Goal: Task Accomplishment & Management: Use online tool/utility

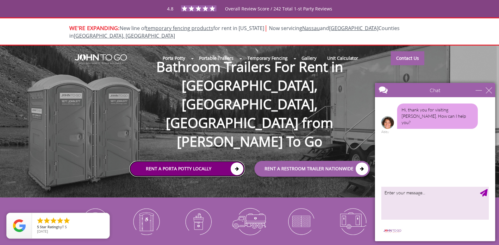
click at [190, 161] on link "Rent a Porta Potty Locally" at bounding box center [187, 169] width 116 height 16
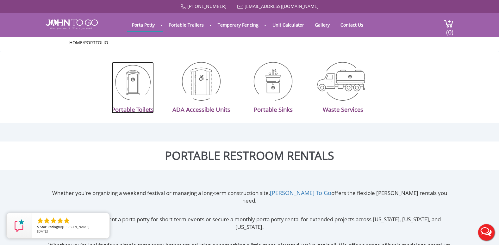
click at [135, 87] on img at bounding box center [132, 81] width 35 height 39
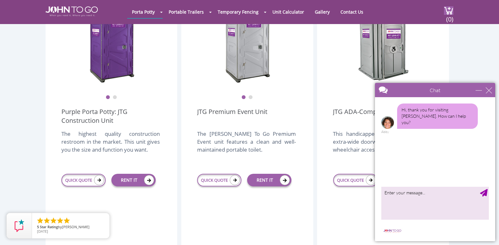
scroll to position [304, 0]
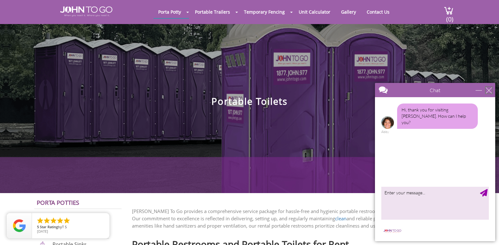
click at [490, 91] on div "close" at bounding box center [489, 90] width 6 height 6
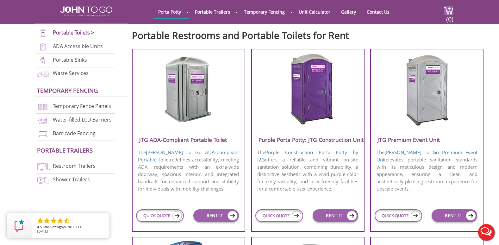
scroll to position [223, 0]
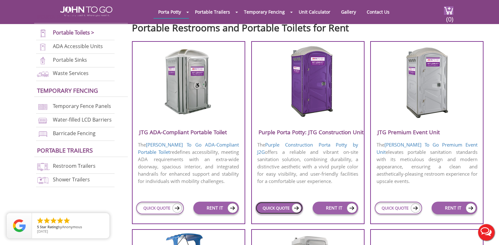
click at [283, 207] on link "QUICK QUOTE" at bounding box center [279, 208] width 48 height 13
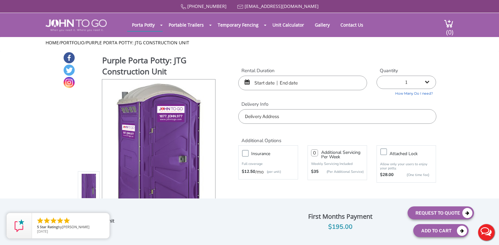
click at [246, 84] on div at bounding box center [302, 83] width 129 height 15
click at [246, 82] on div at bounding box center [302, 83] width 129 height 15
click at [264, 85] on input "text" at bounding box center [302, 83] width 129 height 15
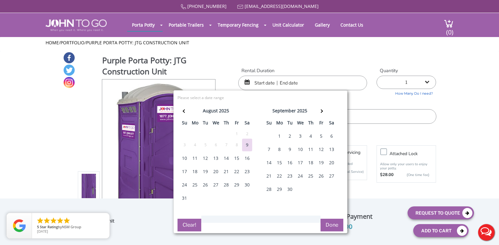
click at [248, 160] on div "16" at bounding box center [247, 158] width 10 height 13
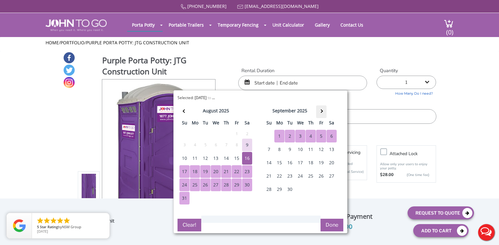
click at [322, 110] on span at bounding box center [320, 110] width 3 height 3
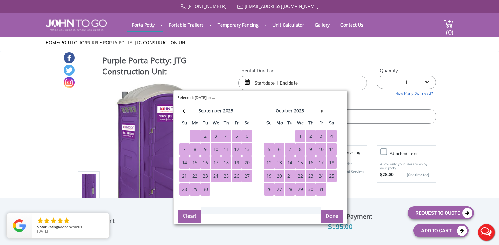
click at [320, 189] on div "31" at bounding box center [321, 189] width 10 height 13
type input "08/16/2025 to 10/31/2025"
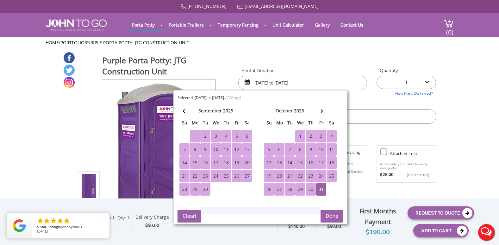
click at [428, 82] on select "1 2 (5% discount) 3 (8% discount) 4 (10% discount) 5 (12% discount) 6 (12% disc…" at bounding box center [406, 82] width 59 height 13
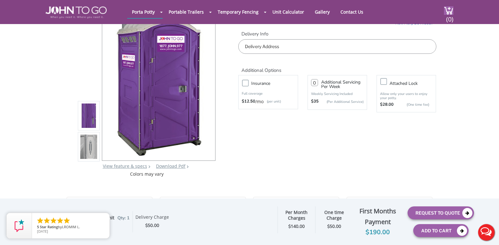
scroll to position [17, 0]
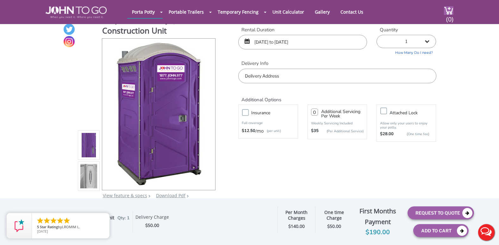
click at [428, 41] on select "1 2 (5% discount) 3 (8% discount) 4 (10% discount) 5 (12% discount) 6 (12% disc…" at bounding box center [406, 41] width 59 height 13
select select "54"
click at [377, 35] on select "1 2 (5% discount) 3 (8% discount) 4 (10% discount) 5 (12% discount) 6 (12% disc…" at bounding box center [406, 41] width 59 height 13
click at [315, 114] on input "number" at bounding box center [314, 112] width 7 height 7
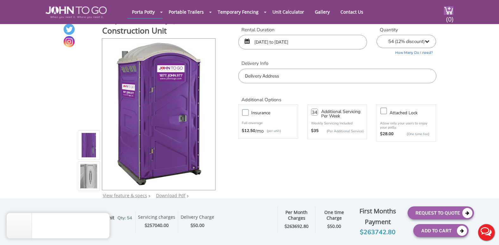
type input "34"
drag, startPoint x: 245, startPoint y: 113, endPoint x: 235, endPoint y: 103, distance: 14.1
click at [235, 103] on div "Additional Options" at bounding box center [337, 93] width 207 height 20
click at [248, 111] on label "Insurance" at bounding box center [274, 113] width 53 height 8
click at [0, 0] on input "Insurance" at bounding box center [0, 0] width 0 height 0
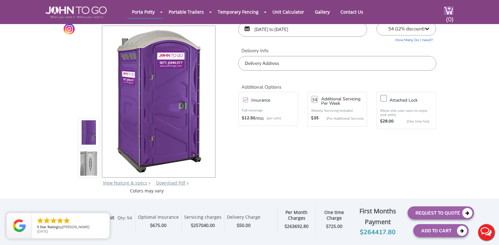
scroll to position [0, 0]
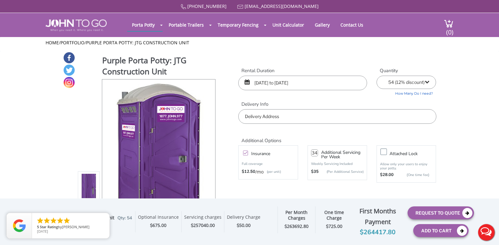
click at [428, 82] on select "1 2 (5% discount) 3 (8% discount) 4 (10% discount) 5 (12% discount) 6 (12% disc…" at bounding box center [406, 82] width 59 height 13
click at [377, 76] on select "1 2 (5% discount) 3 (8% discount) 4 (10% discount) 5 (12% discount) 6 (12% disc…" at bounding box center [406, 82] width 59 height 13
click at [427, 83] on select "1 2 (5% discount) 3 (8% discount) 4 (10% discount) 5 (12% discount) 6 (12% disc…" at bounding box center [406, 82] width 59 height 13
click at [377, 76] on select "1 2 (5% discount) 3 (8% discount) 4 (10% discount) 5 (12% discount) 6 (12% disc…" at bounding box center [406, 82] width 59 height 13
click at [427, 82] on select "1 2 (5% discount) 3 (8% discount) 4 (10% discount) 5 (12% discount) 6 (12% disc…" at bounding box center [406, 82] width 59 height 13
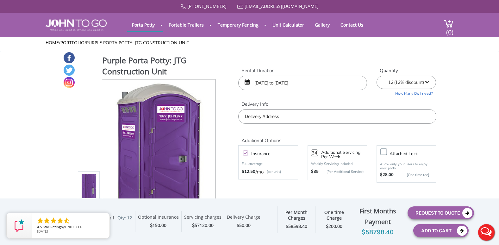
select select "1"
click at [377, 76] on select "1 2 (5% discount) 3 (8% discount) 4 (10% discount) 5 (12% discount) 6 (12% disc…" at bounding box center [406, 82] width 59 height 13
click at [313, 81] on input "08/16/2025 to 10/31/2025" at bounding box center [302, 83] width 129 height 15
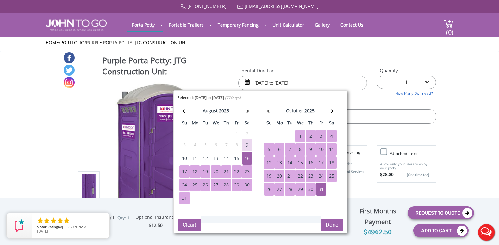
click at [248, 184] on div "30" at bounding box center [247, 184] width 10 height 13
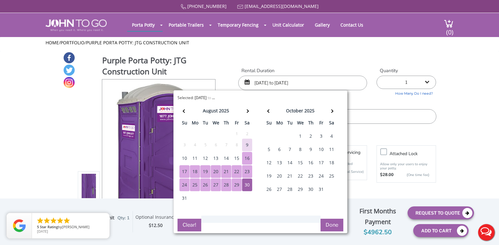
click at [245, 159] on div "16" at bounding box center [247, 158] width 10 height 13
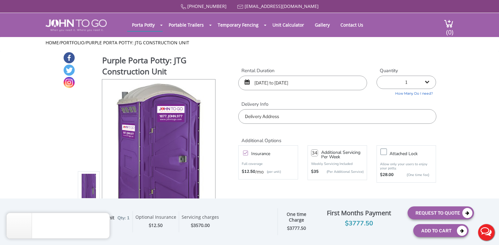
click at [316, 85] on input "08/16/2025 to 08/30/2025" at bounding box center [302, 83] width 129 height 15
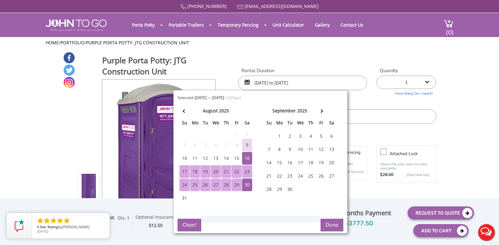
click at [246, 156] on div "16" at bounding box center [247, 158] width 10 height 13
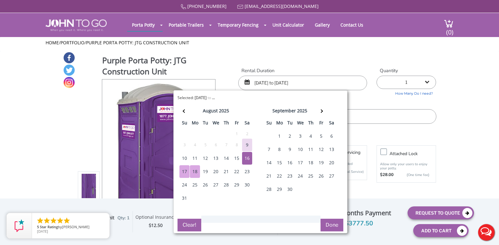
click at [196, 173] on div "18" at bounding box center [195, 171] width 10 height 13
click at [238, 159] on div "15" at bounding box center [237, 158] width 10 height 13
click at [195, 171] on div "18" at bounding box center [195, 171] width 10 height 13
type input "08/15/2025 to 08/18/2025"
click at [189, 223] on button "Clear!" at bounding box center [190, 225] width 24 height 13
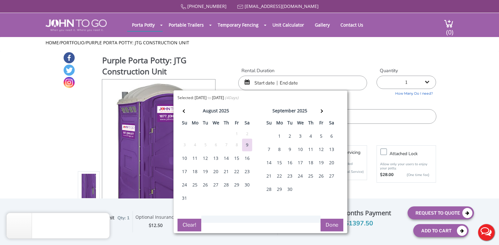
click at [238, 158] on div "15" at bounding box center [237, 158] width 10 height 13
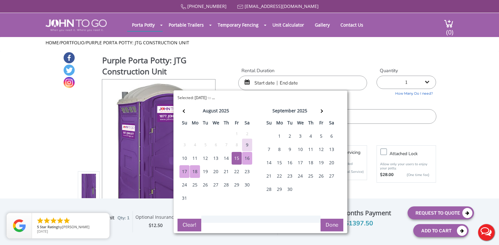
click at [194, 172] on div "18" at bounding box center [195, 171] width 10 height 13
type input "08/15/2025 to 08/18/2025"
click at [327, 223] on button "Done" at bounding box center [332, 225] width 23 height 13
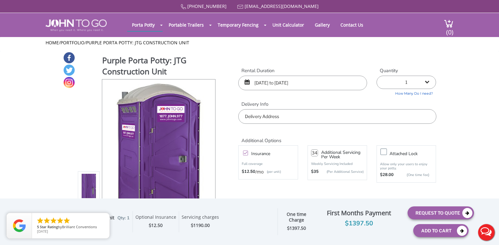
click at [316, 153] on input "34" at bounding box center [314, 152] width 7 height 7
type input "3"
click at [311, 186] on div "Additional Options Insurance Full coverage $12.50 /mo (per unit) Additional Ser…" at bounding box center [337, 156] width 207 height 65
click at [323, 83] on input "08/15/2025 to 08/18/2025" at bounding box center [302, 83] width 129 height 15
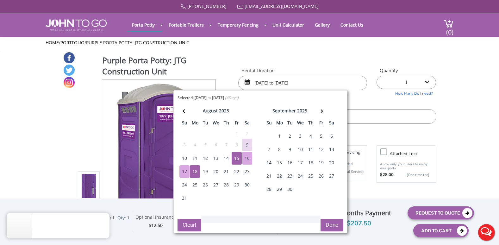
click at [279, 136] on div "1" at bounding box center [279, 136] width 10 height 13
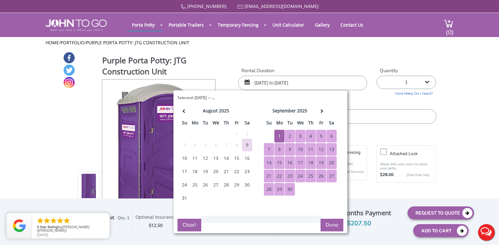
click at [289, 189] on div "30" at bounding box center [290, 189] width 10 height 13
type input "09/01/2025 to 09/30/2025"
click at [330, 224] on button "Done" at bounding box center [332, 225] width 23 height 13
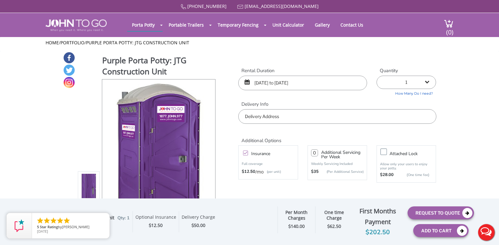
click at [425, 81] on select "1 2 (5% discount) 3 (8% discount) 4 (10% discount) 5 (12% discount) 6 (12% disc…" at bounding box center [406, 82] width 59 height 13
select select "50"
click at [377, 76] on select "1 2 (5% discount) 3 (8% discount) 4 (10% discount) 5 (12% discount) 6 (12% disc…" at bounding box center [406, 82] width 59 height 13
click at [316, 153] on input "number" at bounding box center [314, 152] width 7 height 7
click at [312, 183] on div "Insurance Full coverage $12.50 /mo (per unit) 25 Additional Servicing Per Week …" at bounding box center [337, 164] width 207 height 41
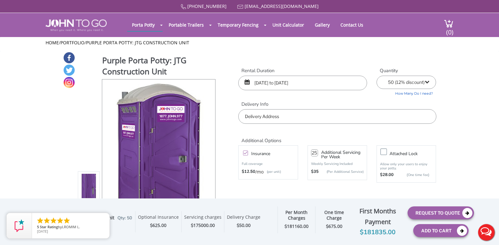
click at [317, 153] on input "25" at bounding box center [314, 152] width 7 height 7
type input "2"
click at [248, 153] on label "Insurance" at bounding box center [274, 154] width 53 height 8
click at [0, 0] on input "Insurance" at bounding box center [0, 0] width 0 height 0
click at [248, 153] on label "Insurance" at bounding box center [274, 154] width 53 height 8
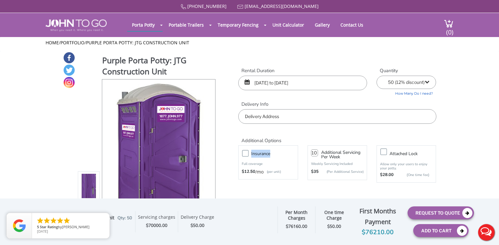
click at [0, 0] on input "Insurance" at bounding box center [0, 0] width 0 height 0
drag, startPoint x: 246, startPoint y: 153, endPoint x: 295, endPoint y: 135, distance: 52.8
click at [295, 135] on h2 "Additional Options" at bounding box center [337, 137] width 198 height 14
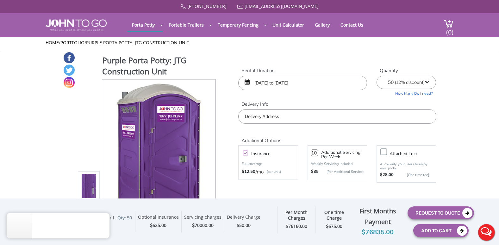
click at [317, 153] on input "10" at bounding box center [314, 152] width 7 height 7
type input "1"
click at [291, 161] on p "Full coverage" at bounding box center [268, 164] width 53 height 6
click at [435, 159] on div "Attached lock" at bounding box center [412, 154] width 53 height 9
click at [316, 153] on input "1" at bounding box center [314, 152] width 7 height 7
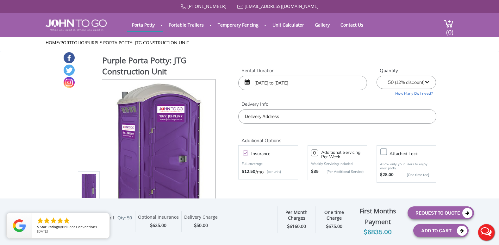
click at [354, 133] on h2 "Additional Options" at bounding box center [337, 137] width 198 height 14
click at [316, 153] on input "number" at bounding box center [314, 152] width 7 height 7
type input "1"
click at [248, 154] on label "Insurance" at bounding box center [274, 154] width 53 height 8
click at [0, 0] on input "Insurance" at bounding box center [0, 0] width 0 height 0
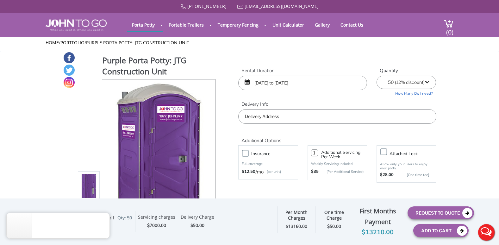
click at [248, 154] on label "Insurance" at bounding box center [274, 154] width 53 height 8
click at [0, 0] on input "Insurance" at bounding box center [0, 0] width 0 height 0
click at [248, 154] on label "Insurance" at bounding box center [274, 154] width 53 height 8
click at [0, 0] on input "Insurance" at bounding box center [0, 0] width 0 height 0
click at [248, 152] on label "Insurance" at bounding box center [274, 154] width 53 height 8
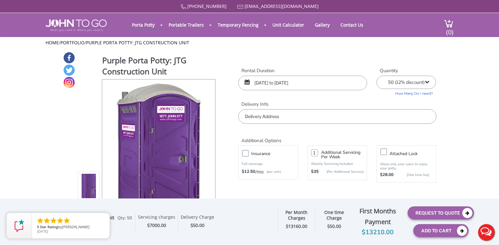
click at [0, 0] on input "Insurance" at bounding box center [0, 0] width 0 height 0
click at [316, 153] on input "1" at bounding box center [314, 152] width 7 height 7
click at [289, 24] on link "Unit Calculator" at bounding box center [288, 25] width 41 height 12
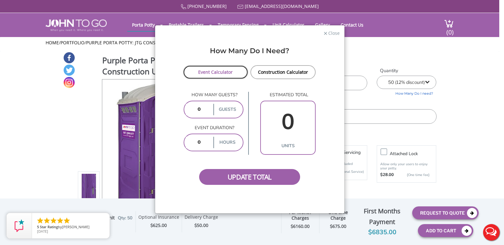
click at [230, 73] on link "Event Calculator" at bounding box center [216, 72] width 66 height 14
click at [223, 109] on label "guests" at bounding box center [227, 109] width 28 height 11
click at [203, 111] on input "number" at bounding box center [199, 109] width 26 height 11
type input "100"
click at [203, 142] on input "number" at bounding box center [199, 142] width 26 height 11
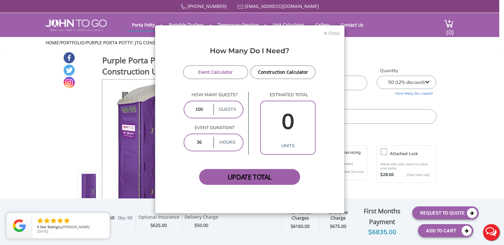
type input "36"
click at [239, 176] on span "Update Total" at bounding box center [249, 177] width 101 height 16
click at [265, 178] on span "Update Total" at bounding box center [249, 177] width 101 height 16
click at [294, 122] on input "0" at bounding box center [287, 122] width 51 height 36
click at [288, 145] on label "units" at bounding box center [287, 145] width 51 height 11
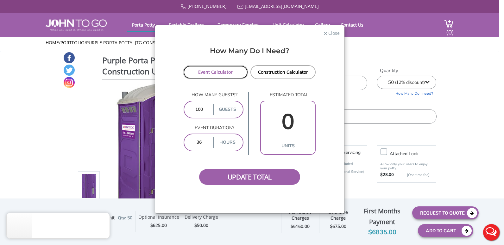
click at [223, 72] on link "Event Calculator" at bounding box center [216, 72] width 66 height 14
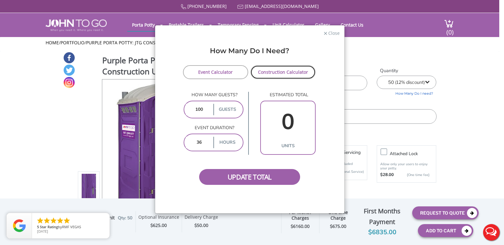
click at [265, 72] on link "Construction Calculator" at bounding box center [283, 72] width 66 height 14
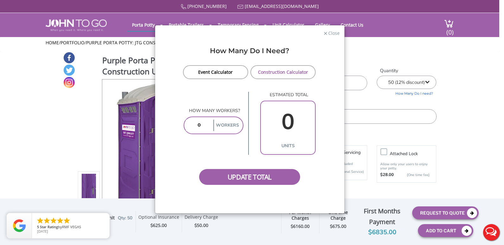
click at [204, 126] on input "number" at bounding box center [199, 125] width 26 height 11
click at [239, 176] on span "Update Total" at bounding box center [249, 177] width 101 height 16
click at [206, 126] on input "100" at bounding box center [199, 125] width 26 height 11
type input "1"
type input "1000"
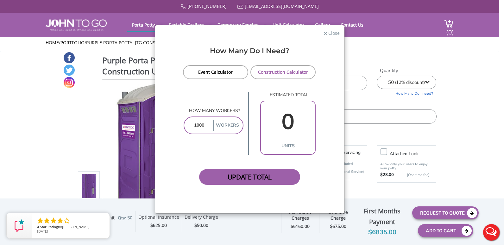
click at [234, 175] on span "Update Total" at bounding box center [249, 177] width 101 height 16
click at [331, 34] on span "Close" at bounding box center [334, 32] width 12 height 6
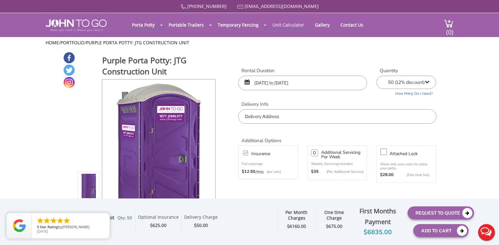
click at [292, 25] on link "Unit Calculator" at bounding box center [288, 25] width 41 height 12
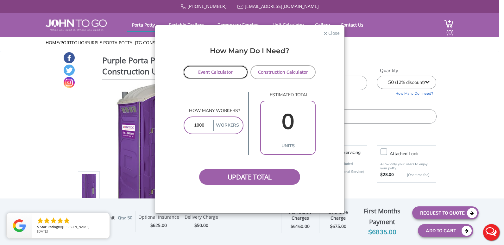
click at [222, 71] on link "Event Calculator" at bounding box center [216, 72] width 66 height 14
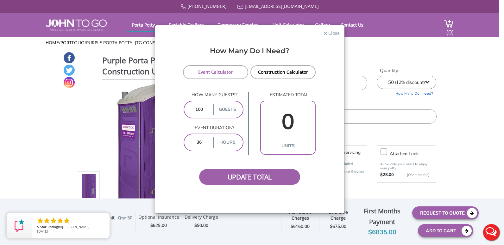
click at [205, 110] on input "100" at bounding box center [199, 109] width 26 height 11
type input "1"
type input "500"
click at [246, 178] on span "Update Total" at bounding box center [249, 177] width 101 height 16
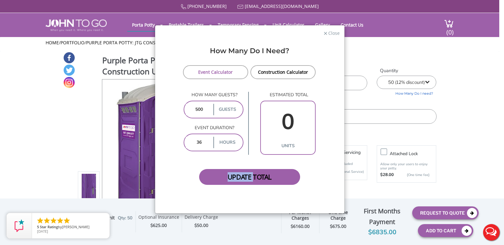
click at [246, 178] on span "Update Total" at bounding box center [249, 177] width 101 height 16
drag, startPoint x: 246, startPoint y: 178, endPoint x: 272, endPoint y: 176, distance: 26.0
click at [272, 176] on span "Update Total" at bounding box center [249, 177] width 101 height 16
click at [231, 110] on label "guests" at bounding box center [227, 109] width 28 height 11
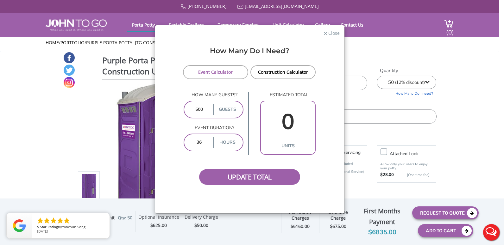
click at [231, 141] on label "hours" at bounding box center [227, 142] width 28 height 11
click at [235, 180] on span "Update Total" at bounding box center [249, 177] width 101 height 16
click at [326, 34] on span "×" at bounding box center [325, 32] width 4 height 9
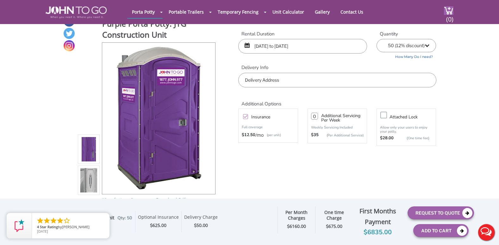
scroll to position [25, 0]
